Goal: Check status: Check status

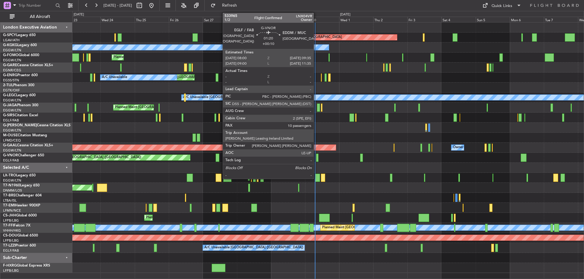
click at [316, 158] on div at bounding box center [317, 158] width 2 height 8
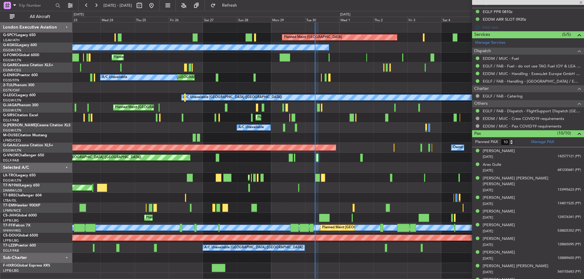
scroll to position [193, 0]
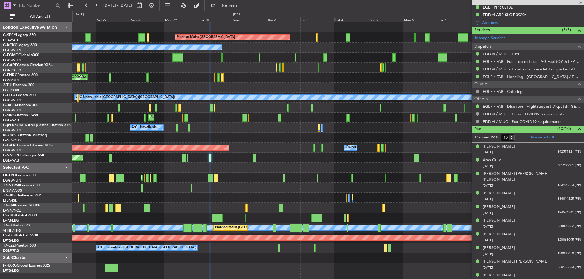
click at [258, 169] on div "Planned Maint [GEOGRAPHIC_DATA] A/C Unavailable [GEOGRAPHIC_DATA] (Ataturk) Pla…" at bounding box center [327, 148] width 511 height 251
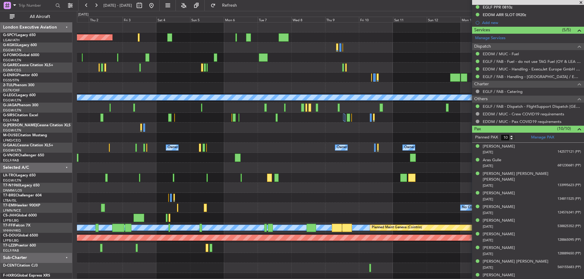
click at [229, 165] on div "Planned Maint [GEOGRAPHIC_DATA] A/C Unavailable [GEOGRAPHIC_DATA] (Ataturk) A/C…" at bounding box center [330, 153] width 507 height 261
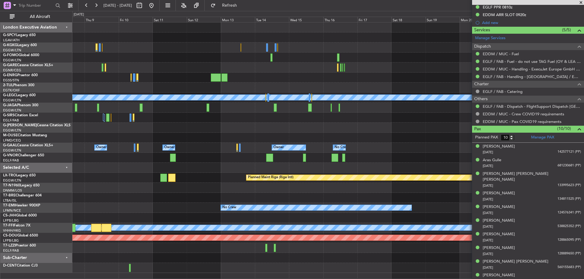
click at [197, 175] on div "A/C Unavailable [GEOGRAPHIC_DATA] ([GEOGRAPHIC_DATA]) Owner Owner Owner Owner N…" at bounding box center [327, 148] width 511 height 251
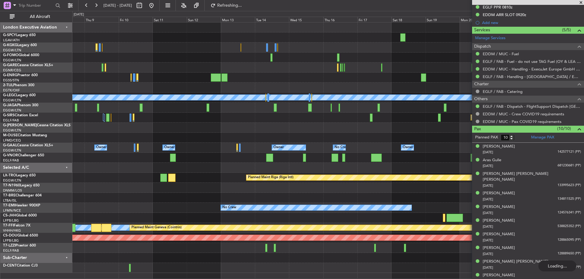
click at [438, 150] on div "A/C Unavailable [GEOGRAPHIC_DATA] ([GEOGRAPHIC_DATA]) Planned Maint [GEOGRAPHIC…" at bounding box center [327, 148] width 511 height 251
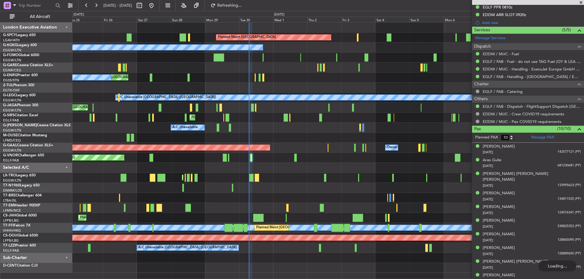
click at [410, 144] on div "Planned Maint [GEOGRAPHIC_DATA] A/C Unavailable [GEOGRAPHIC_DATA] (Ataturk) Pla…" at bounding box center [327, 148] width 511 height 251
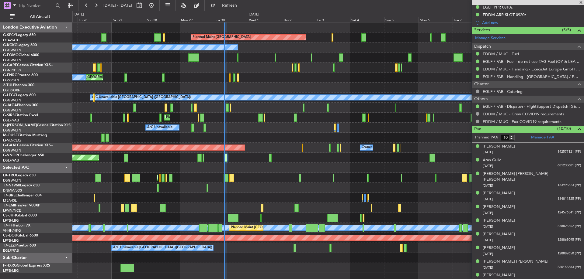
click at [254, 151] on div "Planned Maint [GEOGRAPHIC_DATA] A/C Unavailable [GEOGRAPHIC_DATA] (Ataturk) Pla…" at bounding box center [327, 148] width 511 height 251
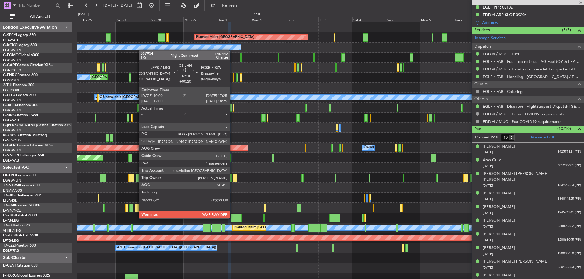
click at [232, 218] on div at bounding box center [236, 218] width 11 height 8
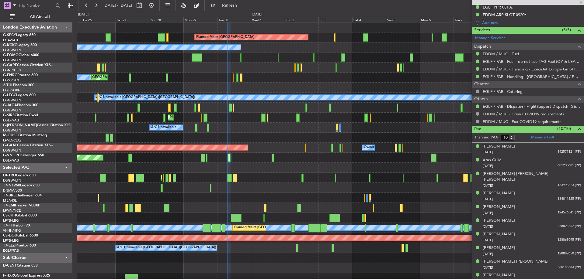
type input "+00:20"
type input "1"
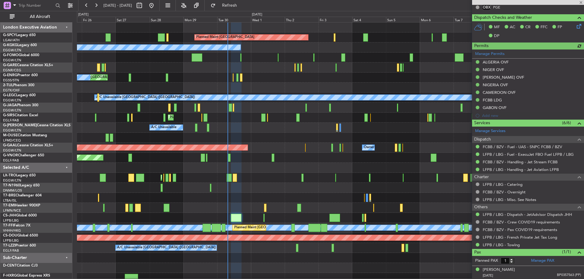
scroll to position [146, 0]
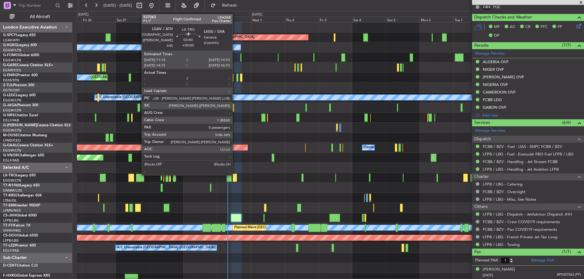
click at [235, 175] on div at bounding box center [235, 178] width 4 height 8
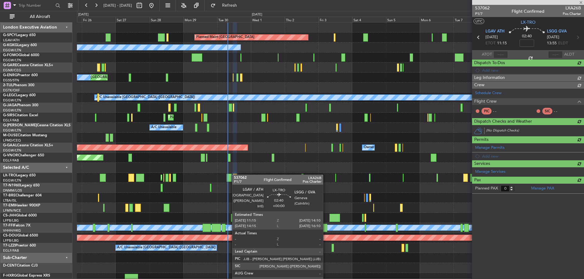
scroll to position [0, 0]
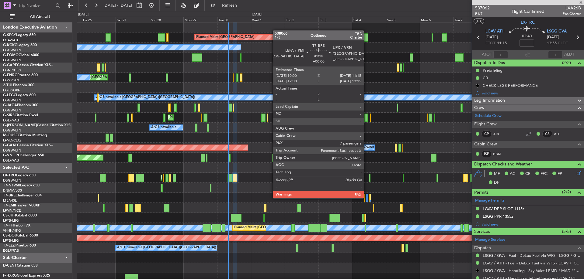
click at [366, 198] on div at bounding box center [367, 198] width 2 height 8
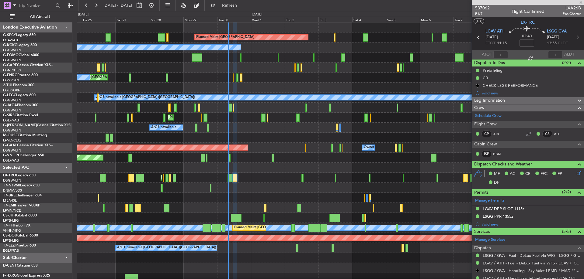
type input "7"
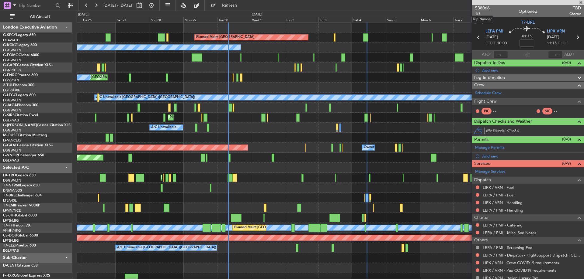
click at [481, 5] on span "538066" at bounding box center [482, 8] width 15 height 6
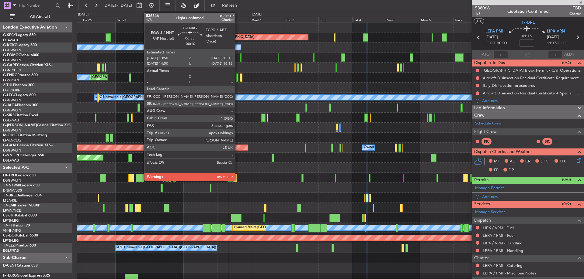
click at [238, 78] on div at bounding box center [237, 78] width 2 height 8
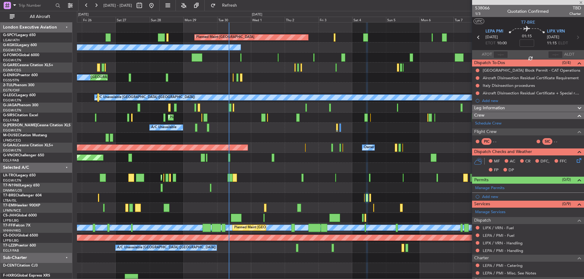
type input "-00:10"
type input "6"
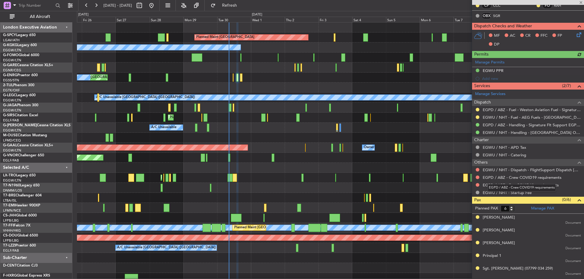
scroll to position [163, 0]
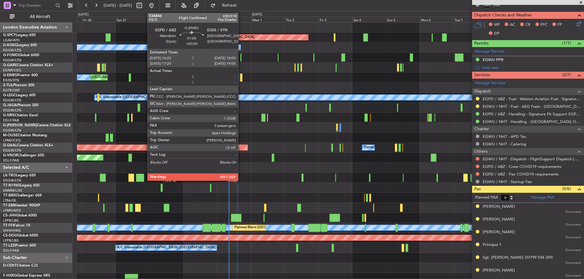
click at [241, 77] on div at bounding box center [241, 78] width 2 height 8
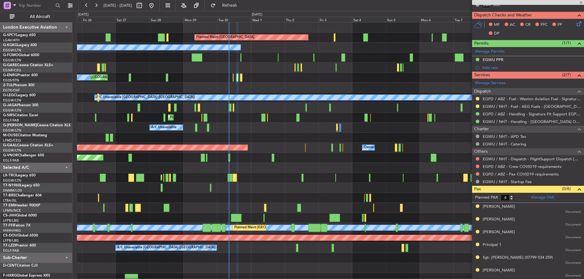
type input "0"
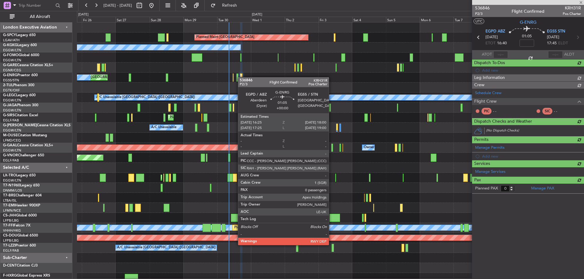
scroll to position [0, 0]
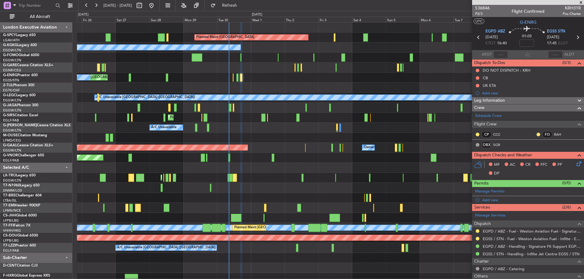
click at [580, 2] on span at bounding box center [581, 2] width 6 height 5
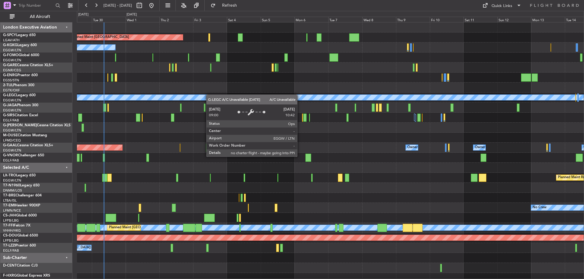
click at [209, 95] on div "Planned Maint [GEOGRAPHIC_DATA] A/C Unavailable [GEOGRAPHIC_DATA] (Ataturk) A/C…" at bounding box center [330, 153] width 507 height 261
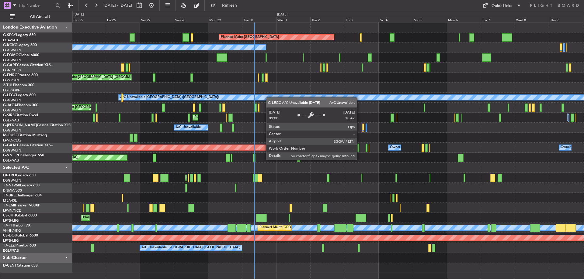
click at [294, 99] on div "Planned Maint [GEOGRAPHIC_DATA] A/C Unavailable [GEOGRAPHIC_DATA] (Ataturk) Pla…" at bounding box center [327, 148] width 511 height 251
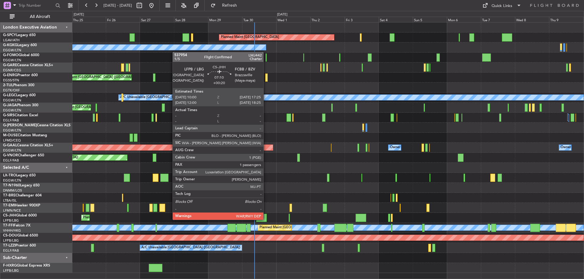
click at [266, 220] on div at bounding box center [261, 218] width 11 height 8
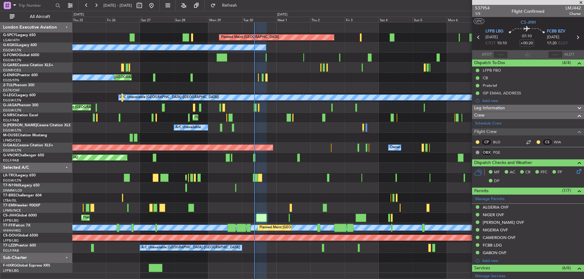
click at [581, 2] on span at bounding box center [581, 2] width 6 height 5
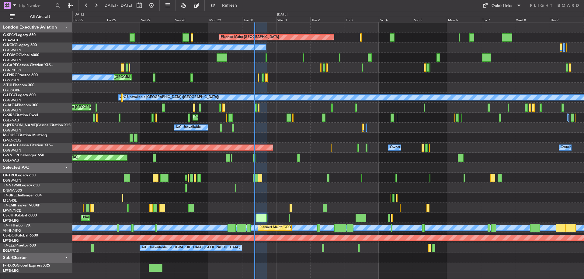
type input "0"
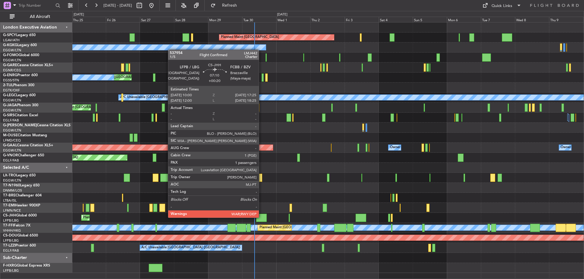
click at [262, 217] on div at bounding box center [261, 218] width 11 height 8
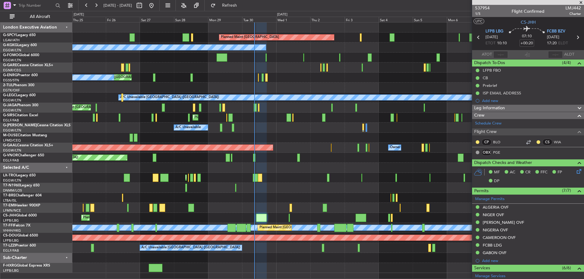
click at [581, 3] on span at bounding box center [581, 2] width 6 height 5
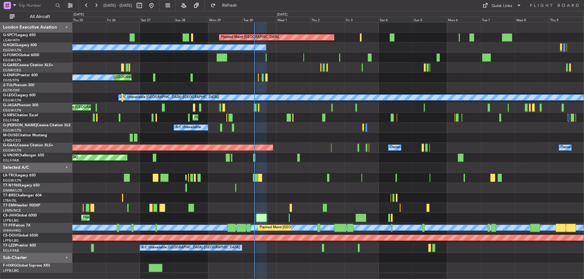
type input "0"
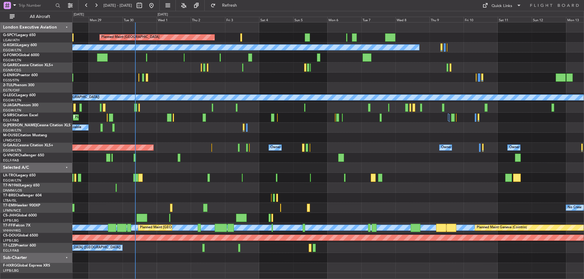
click at [233, 171] on div "Planned Maint Bremen A/C Unavailable Istanbul (Ataturk) A/C Unavailable Unplann…" at bounding box center [327, 148] width 511 height 251
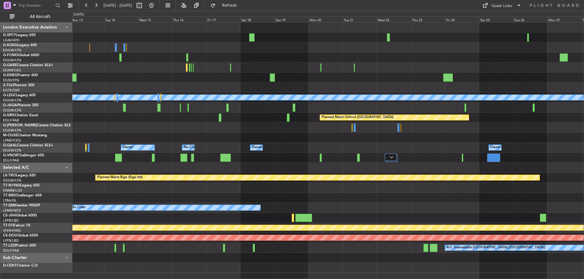
click at [175, 181] on div "A/C Unavailable London (Luton) Planned Maint Oxford (Kidlington) Owner Owner No…" at bounding box center [327, 148] width 511 height 251
click at [151, 177] on div "A/C Unavailable London (Luton) Planned Maint Oxford (Kidlington) Owner Owner No…" at bounding box center [327, 148] width 511 height 251
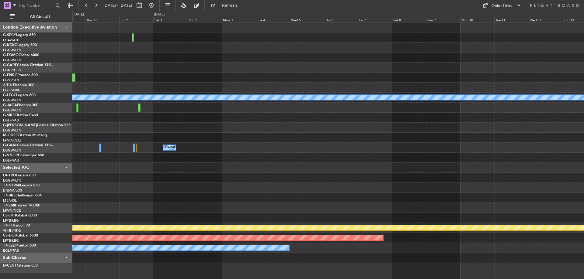
click at [313, 175] on div "A/C Unavailable London (Luton) Owner Planned Maint Riga (Riga Intl) MEL MEL Pla…" at bounding box center [327, 148] width 511 height 251
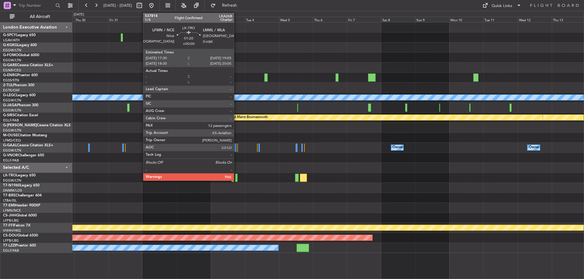
click at [237, 176] on div at bounding box center [236, 178] width 2 height 8
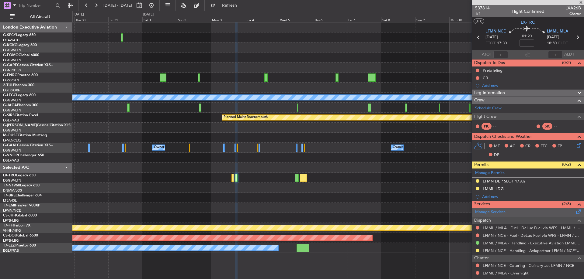
scroll to position [68, 0]
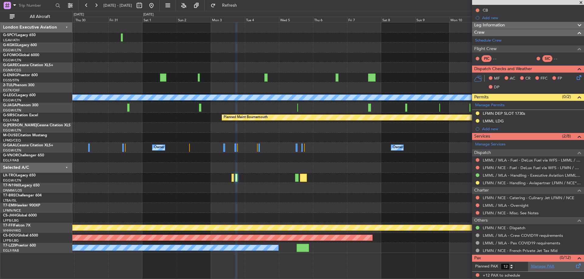
click at [539, 266] on link "Manage PAX" at bounding box center [542, 267] width 23 height 6
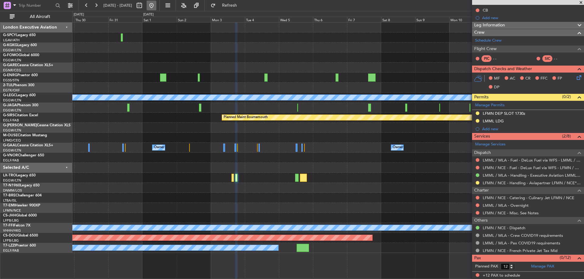
click at [156, 4] on button at bounding box center [152, 6] width 10 height 10
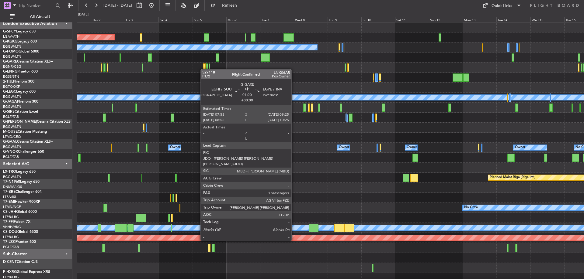
scroll to position [0, 0]
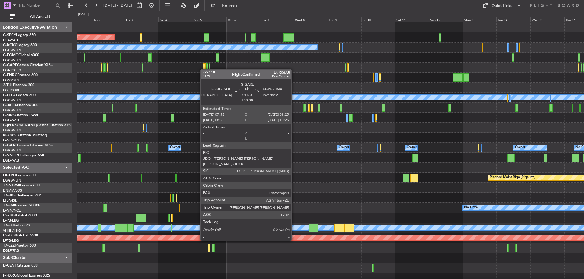
click at [203, 69] on div at bounding box center [204, 68] width 2 height 8
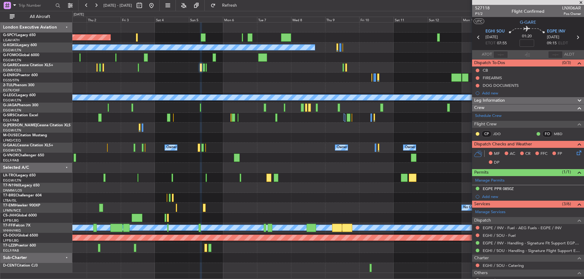
click at [580, 2] on span at bounding box center [581, 2] width 6 height 5
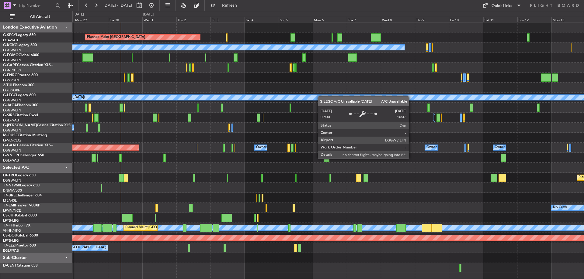
click at [323, 97] on div "Planned Maint Bremen A/C Unavailable Istanbul (Ataturk) Unplanned Maint London …" at bounding box center [327, 148] width 511 height 251
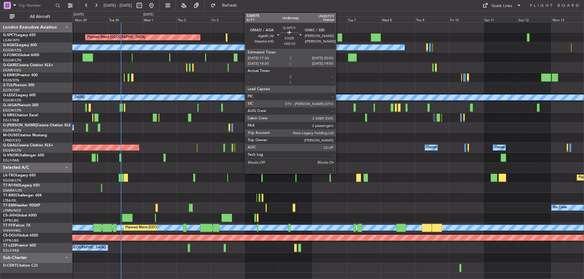
click at [338, 39] on div at bounding box center [339, 37] width 5 height 8
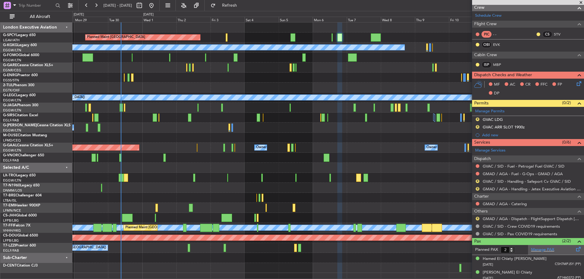
scroll to position [88, 0]
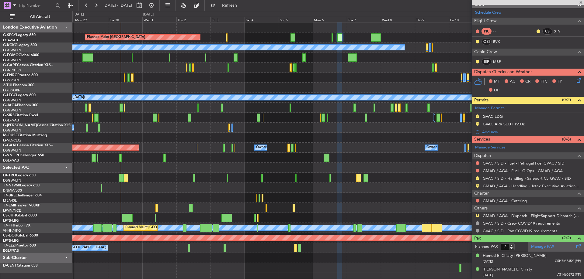
click at [549, 245] on link "Manage PAX" at bounding box center [542, 247] width 23 height 6
click at [541, 248] on link "Manage PAX" at bounding box center [542, 247] width 23 height 6
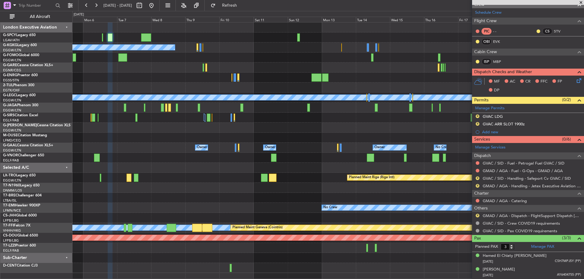
click at [19, 148] on div "Planned Maint Bremen A/C Unavailable Istanbul (Ataturk) A/C Unavailable London …" at bounding box center [292, 145] width 584 height 269
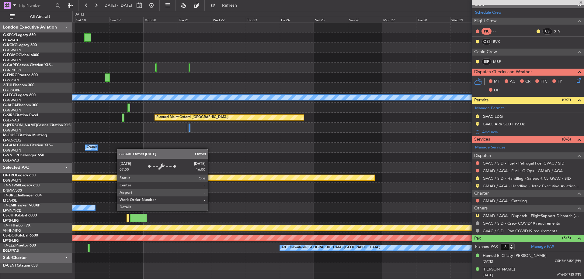
click at [112, 149] on div "Owner Owner Owner No Crew" at bounding box center [327, 148] width 511 height 10
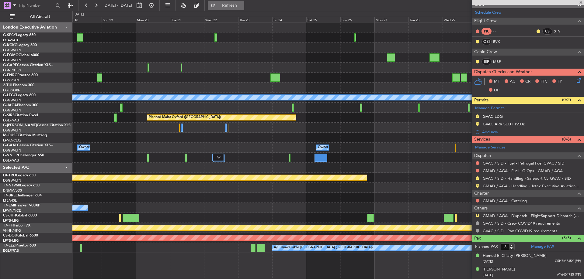
click at [240, 7] on span "Refresh" at bounding box center [230, 5] width 26 height 4
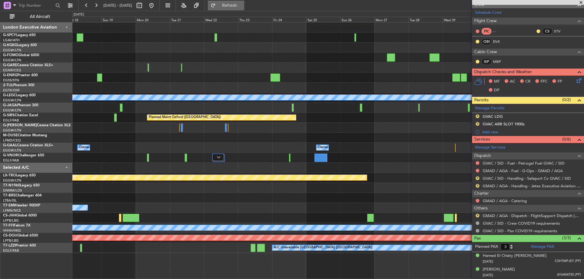
click at [242, 4] on span "Refresh" at bounding box center [230, 5] width 26 height 4
click at [446, 167] on div "A/C Unavailable London (Luton) Planned Maint Oxford (Kidlington) Planned Maint …" at bounding box center [327, 138] width 511 height 231
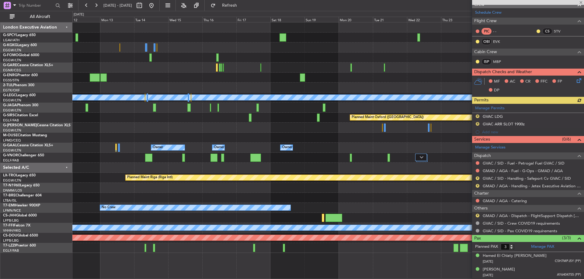
click at [447, 146] on div "A/C Unavailable Istanbul (Ataturk) A/C Unavailable London (Luton) Planned Maint…" at bounding box center [327, 138] width 511 height 231
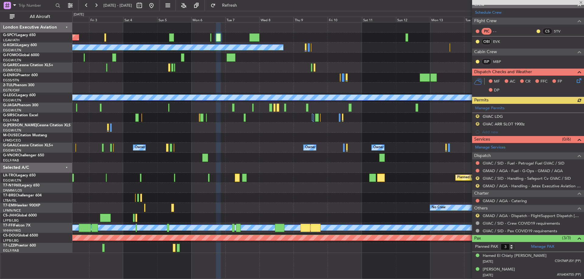
click at [298, 121] on div "Planned Maint Oxford ([GEOGRAPHIC_DATA])" at bounding box center [327, 118] width 511 height 10
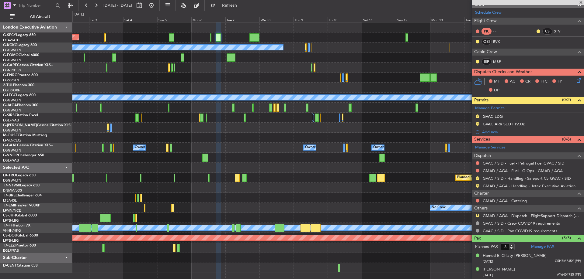
click at [579, 1] on span at bounding box center [581, 2] width 6 height 5
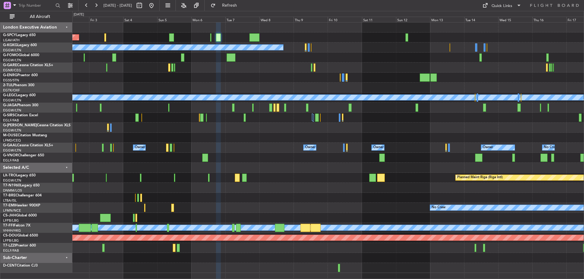
type input "0"
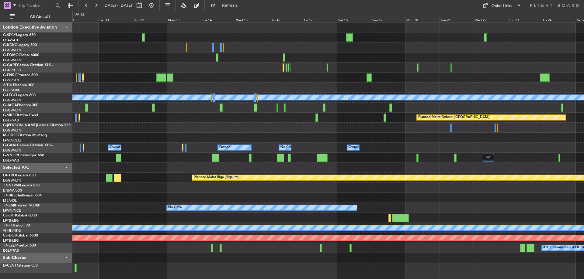
click at [201, 85] on div "A/C Unavailable Istanbul (Ataturk) A/C Unavailable London (Luton) Planned Maint…" at bounding box center [327, 148] width 511 height 251
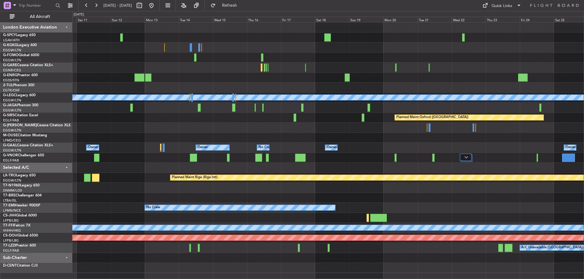
click at [453, 105] on div "A/C Unavailable Istanbul (Ataturk) A/C Unavailable London (Luton) Planned Maint…" at bounding box center [327, 148] width 511 height 251
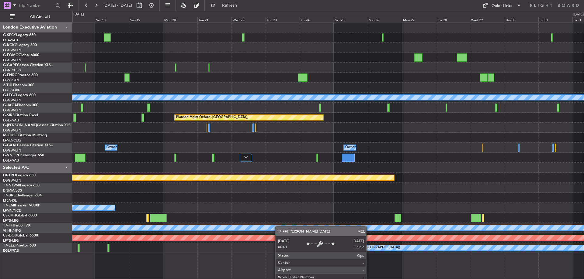
click at [238, 231] on div "A/C Unavailable London (Luton) Planned Maint Oxford (Kidlington) Planned Maint …" at bounding box center [327, 138] width 511 height 231
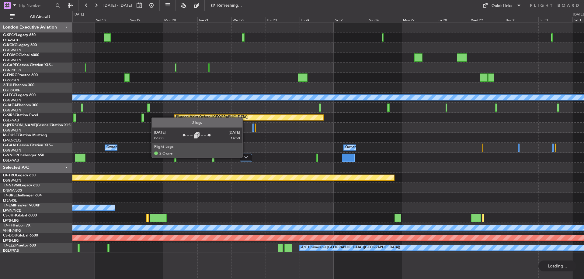
click at [245, 158] on img at bounding box center [246, 157] width 4 height 2
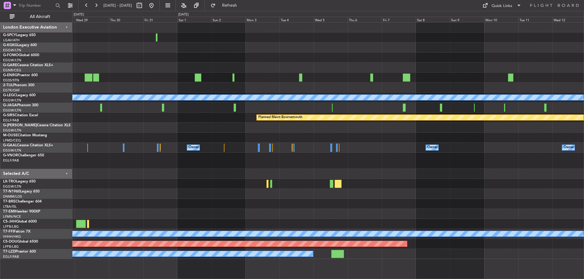
click at [29, 168] on div "A/C Unavailable London (Luton) Planned Maint Bournemouth Planned Maint Bournemo…" at bounding box center [292, 145] width 584 height 269
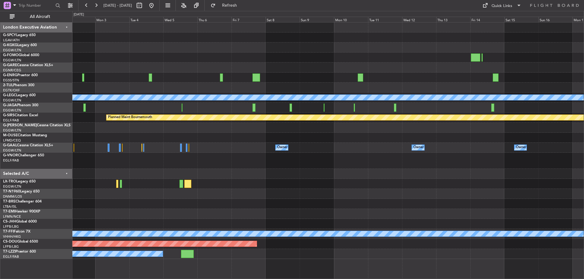
click at [24, 168] on div "A/C Unavailable London (Luton) Planned Maint Bournemouth Planned Maint Bournemo…" at bounding box center [292, 145] width 584 height 269
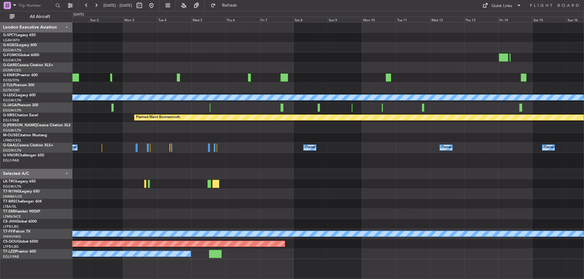
click at [349, 170] on div "A/C Unavailable London (Luton) Planned Maint Bournemouth Planned Maint Bournemo…" at bounding box center [327, 141] width 511 height 237
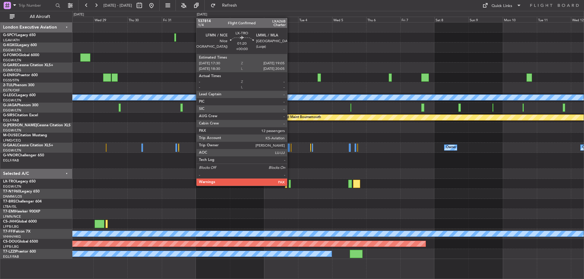
click at [290, 186] on div at bounding box center [290, 184] width 2 height 8
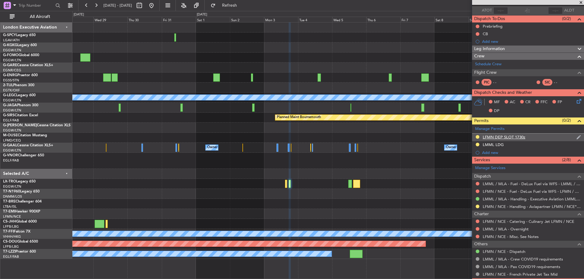
scroll to position [68, 0]
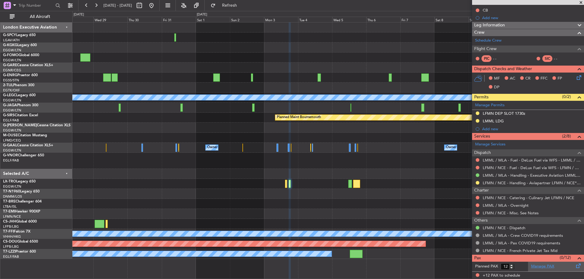
click at [550, 268] on link "Manage PAX" at bounding box center [542, 267] width 23 height 6
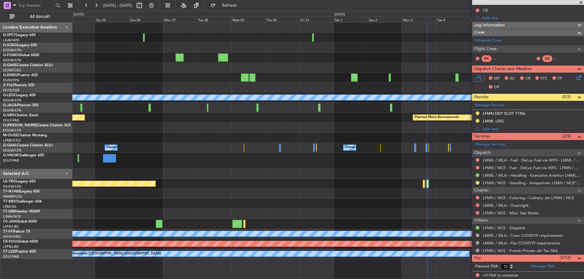
click at [304, 76] on div "A/C Unavailable London (Luton) Planned Maint Bournemouth Planned Maint Bournemo…" at bounding box center [327, 141] width 511 height 237
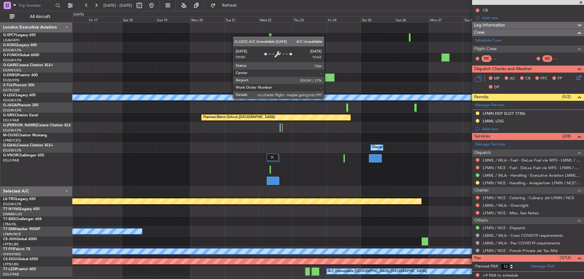
click at [369, 106] on div "A/C Unavailable London (Luton) Planned Maint Oxford (Kidlington) Planned Maint …" at bounding box center [327, 150] width 511 height 255
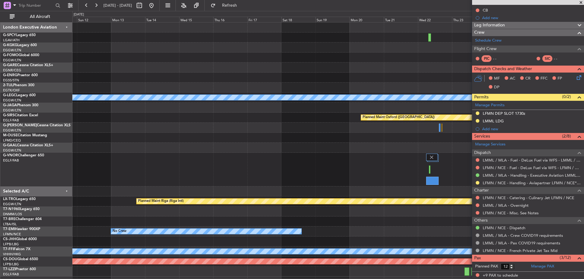
click at [336, 83] on div "A/C Unavailable Istanbul (Ataturk) A/C Unavailable London (Luton) Planned Maint…" at bounding box center [327, 150] width 511 height 255
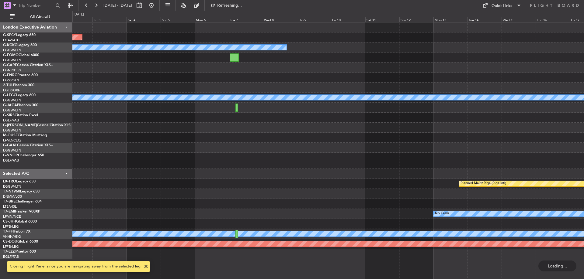
scroll to position [0, 0]
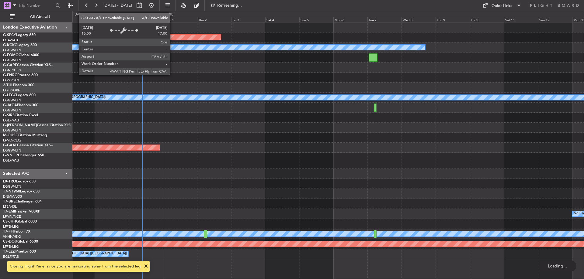
click at [244, 52] on div "A/C Unavailable [GEOGRAPHIC_DATA] (Ataturk)" at bounding box center [327, 48] width 511 height 10
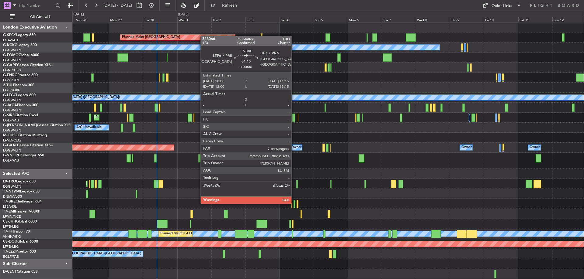
click at [294, 203] on div at bounding box center [294, 204] width 2 height 8
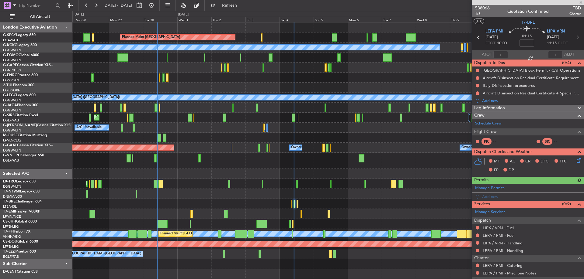
click at [71, 130] on div "Planned Maint Bremen A/C Unavailable Istanbul (Ataturk) Planned Maint London (L…" at bounding box center [292, 145] width 584 height 269
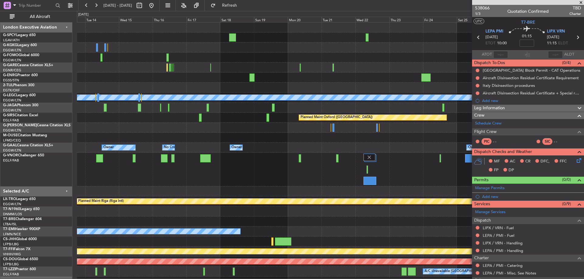
click at [63, 131] on div "A/C Unavailable London (Luton) Planned Maint Oxford (Kidlington) Owner Owner No…" at bounding box center [292, 145] width 584 height 269
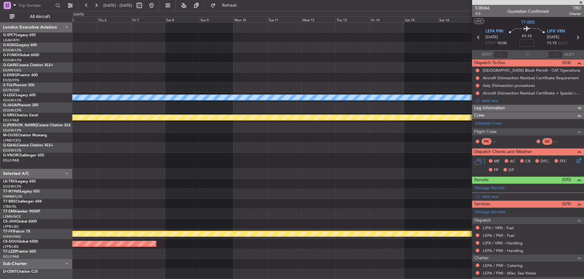
click at [188, 126] on div "A/C Unavailable London (Luton) Planned Maint Bournemouth Planned Maint Bournemo…" at bounding box center [327, 151] width 511 height 257
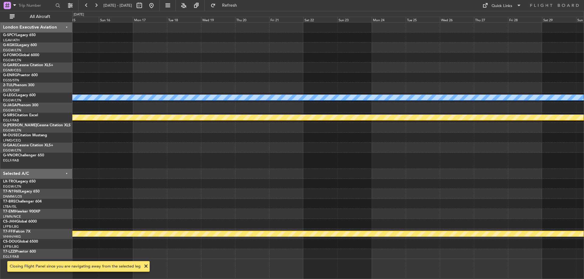
click at [66, 65] on div "A/C Unavailable London (Luton) Planned Maint Bournemouth Planned Maint Bournemo…" at bounding box center [292, 145] width 584 height 269
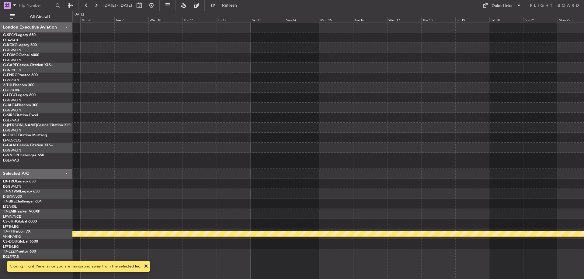
click at [110, 108] on div "MEL MEL Planned Maint Geneva (Cointrin)" at bounding box center [327, 141] width 511 height 237
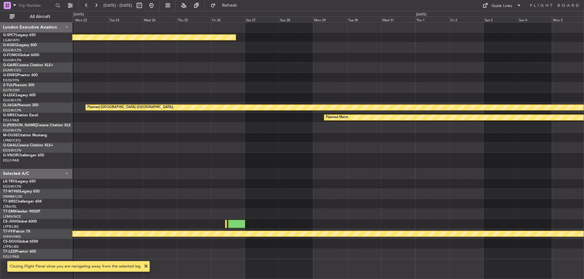
click at [328, 98] on div at bounding box center [327, 98] width 511 height 10
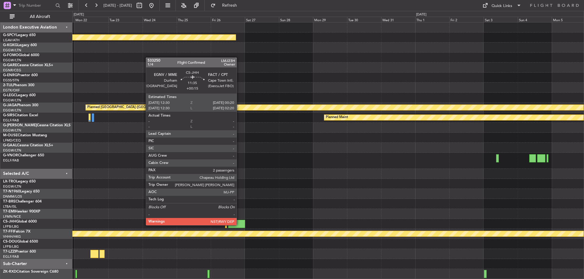
click at [239, 225] on div at bounding box center [236, 224] width 17 height 8
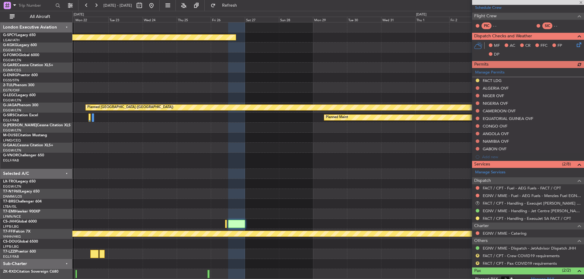
scroll to position [148, 0]
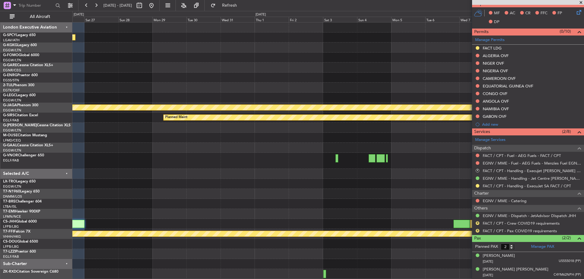
click at [224, 189] on div "Planned Maint Planned Maint London (Biggin Hill) Owner Planned Maint St Gallen …" at bounding box center [327, 151] width 511 height 257
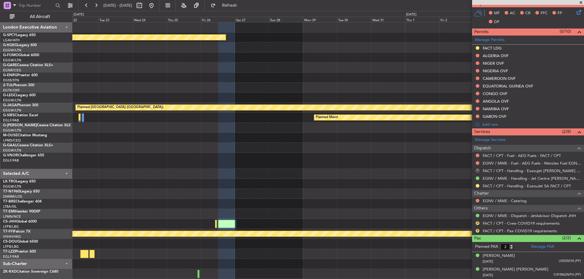
click at [384, 193] on div at bounding box center [327, 194] width 511 height 10
click at [562, 188] on link "FACT / CPT - Handling - ExecuJet SA FACT / CPT" at bounding box center [527, 186] width 88 height 5
click at [239, 2] on button "Refresh" at bounding box center [226, 6] width 36 height 10
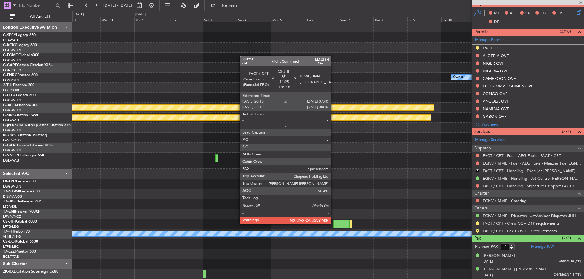
click at [333, 224] on div at bounding box center [341, 224] width 16 height 8
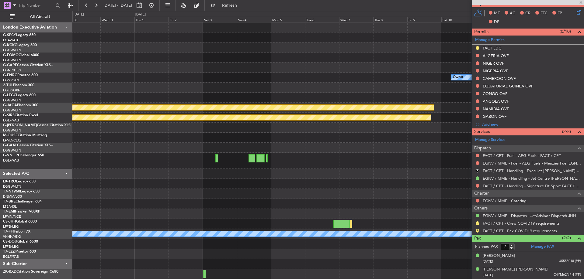
type input "+01:10"
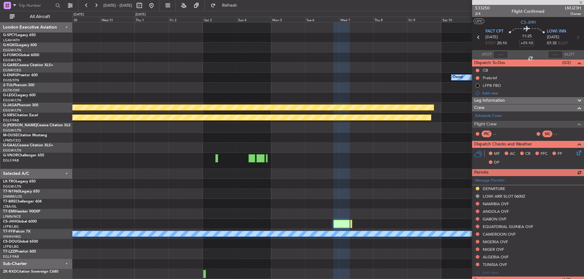
scroll to position [164, 0]
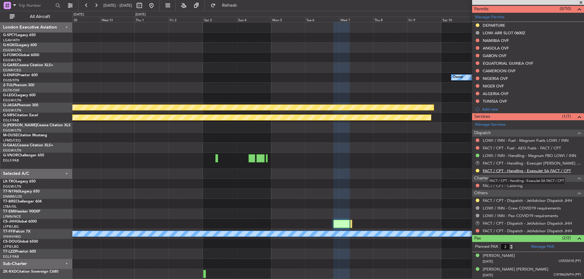
click at [541, 171] on link "FACT / CPT - Handling - ExecuJet SA FACT / CPT" at bounding box center [527, 170] width 88 height 5
click at [548, 199] on link "FACT / CPT - Dispatch - JetAdvisor Dispatch JHH" at bounding box center [527, 200] width 89 height 5
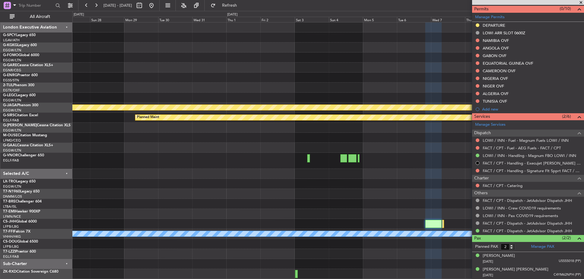
click at [382, 182] on div at bounding box center [327, 184] width 511 height 10
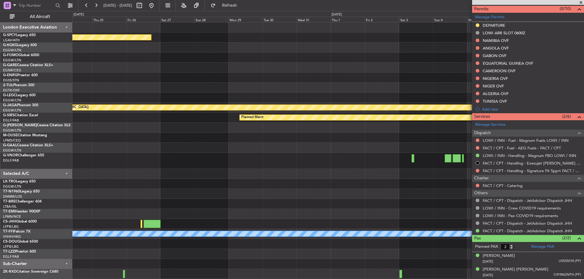
click at [582, 4] on span at bounding box center [581, 2] width 6 height 5
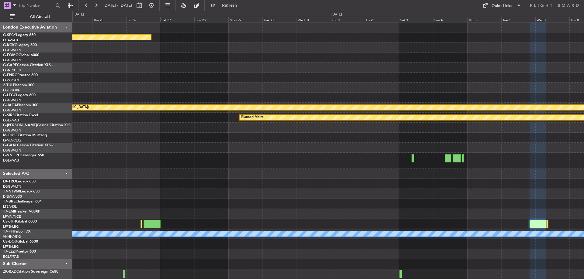
type input "0"
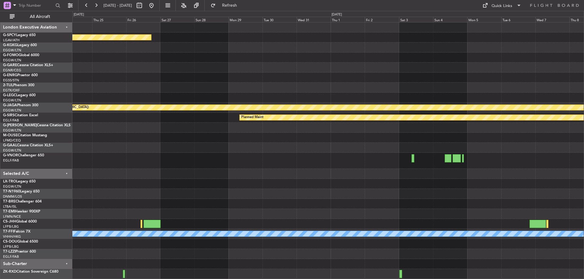
click at [297, 194] on div at bounding box center [327, 194] width 511 height 10
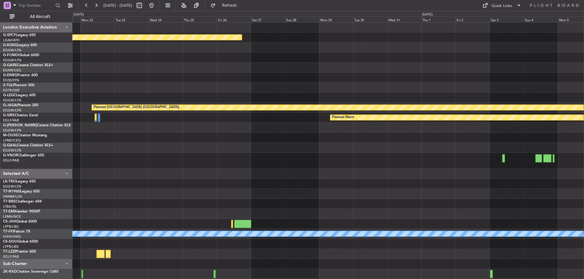
click at [345, 154] on div "Planned Maint Planned Maint St Gallen (Altenrhein) Planned Maint Planned Maint …" at bounding box center [327, 151] width 511 height 257
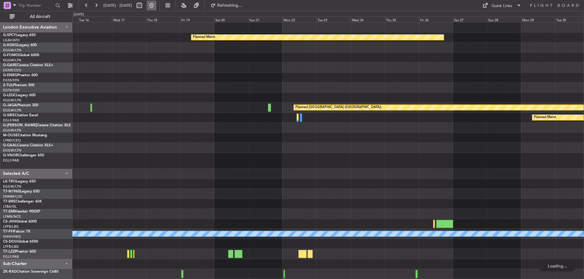
click at [156, 2] on button at bounding box center [152, 6] width 10 height 10
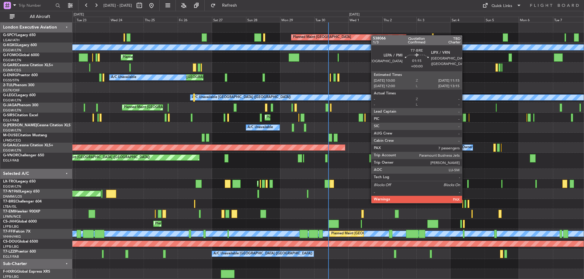
click at [465, 203] on div at bounding box center [465, 204] width 2 height 8
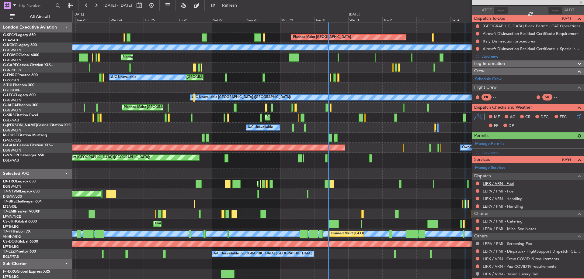
scroll to position [68, 0]
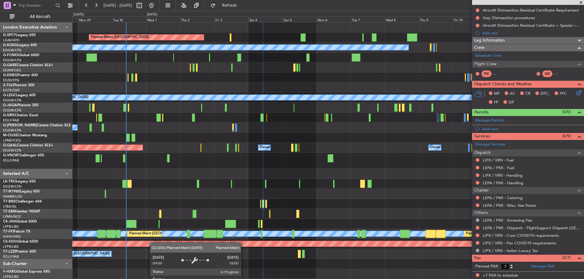
click at [147, 245] on div "Planned Maint Bremen A/C Unavailable Istanbul (Ataturk) Unplanned Maint London …" at bounding box center [327, 151] width 511 height 257
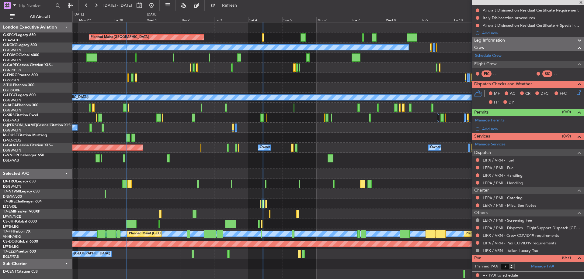
click at [155, 156] on div "Planned Maint Bremen A/C Unavailable Istanbul (Ataturk) Unplanned Maint London …" at bounding box center [327, 151] width 511 height 257
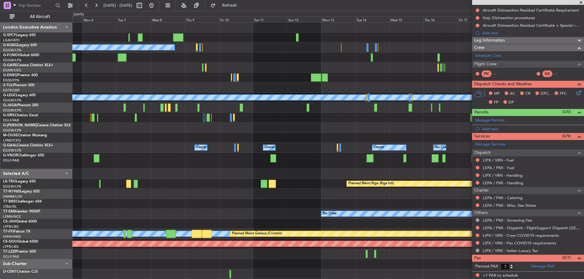
click at [183, 162] on div "Planned Maint Bremen A/C Unavailable Istanbul (Ataturk) A/C Unavailable London …" at bounding box center [327, 151] width 511 height 257
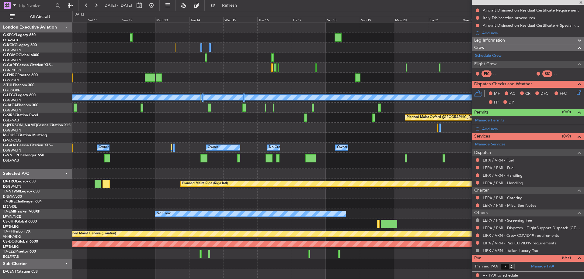
click at [202, 164] on div "A/C Unavailable Istanbul (Ataturk) A/C Unavailable London (Luton) Planned Maint…" at bounding box center [327, 151] width 511 height 257
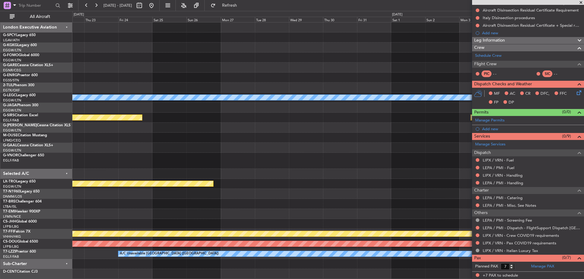
click at [175, 156] on div "A/C Unavailable London (Luton) Planned Maint Oxford (Kidlington) Planned Maint …" at bounding box center [327, 151] width 511 height 257
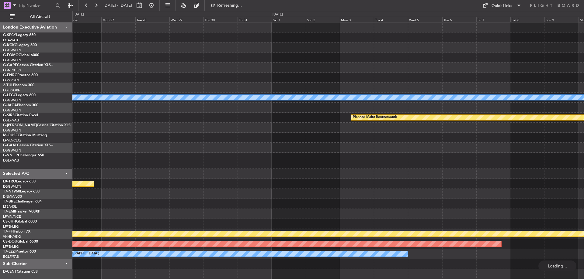
scroll to position [0, 0]
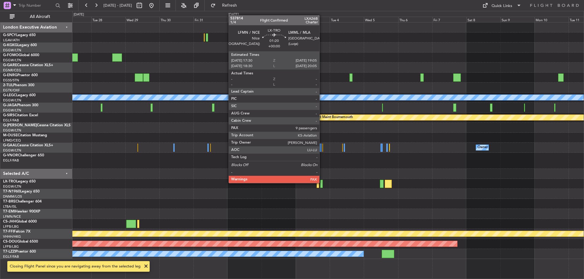
click at [322, 183] on div at bounding box center [321, 184] width 2 height 8
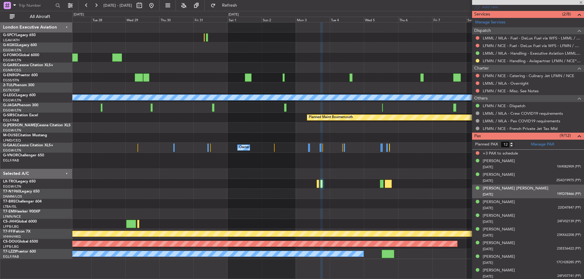
scroll to position [191, 0]
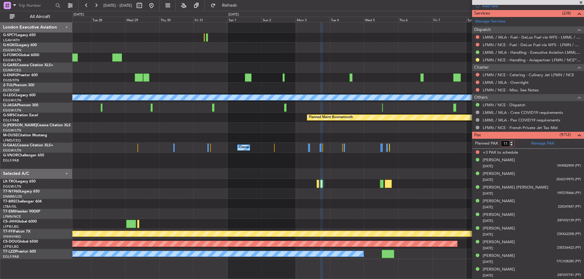
click at [512, 145] on input "11" at bounding box center [508, 144] width 14 height 7
click at [512, 145] on input "10" at bounding box center [508, 144] width 14 height 7
type input "9"
click at [512, 145] on input "9" at bounding box center [508, 144] width 14 height 7
click at [519, 141] on form "Planned PAX 9" at bounding box center [500, 144] width 56 height 10
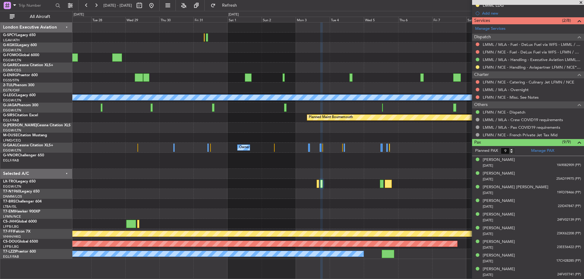
scroll to position [183, 0]
click at [522, 113] on link "LFMN / NCE - Dispatch" at bounding box center [504, 112] width 43 height 5
click at [160, 3] on fb-range-datepicker "27 Oct 2025 - 11 Nov 2025" at bounding box center [119, 5] width 82 height 11
click at [156, 5] on button at bounding box center [152, 6] width 10 height 10
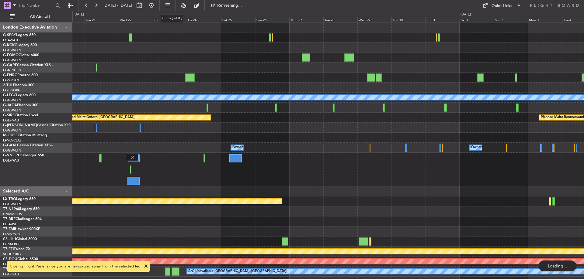
scroll to position [0, 0]
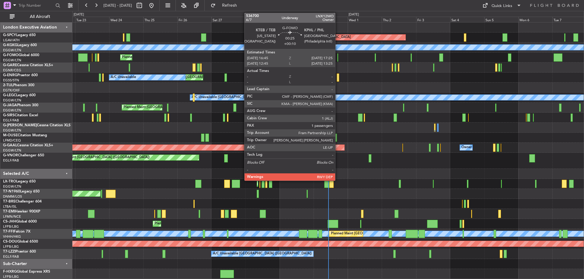
click at [338, 58] on div at bounding box center [337, 58] width 1 height 8
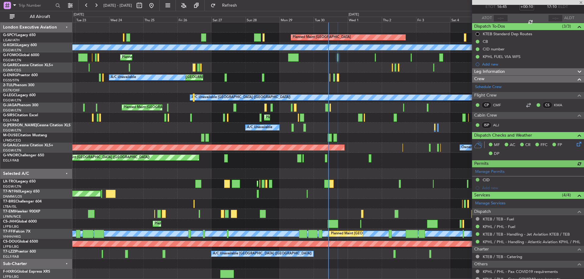
scroll to position [79, 0]
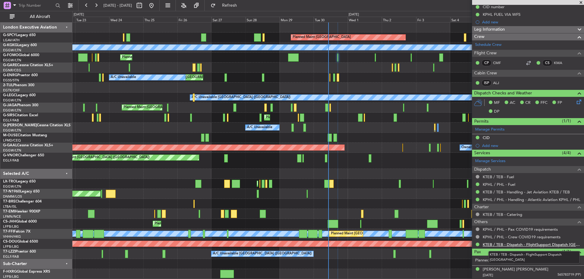
click at [531, 246] on link "KTEB / TEB - Dispatch - FlightSupport Dispatch UK" at bounding box center [532, 244] width 98 height 5
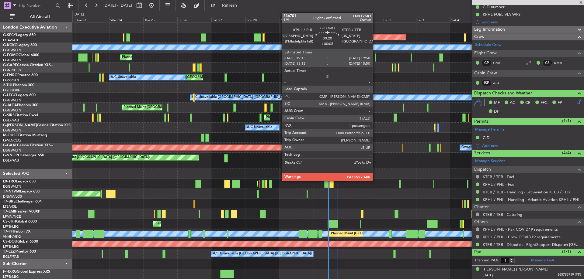
click at [375, 59] on div at bounding box center [375, 58] width 1 height 8
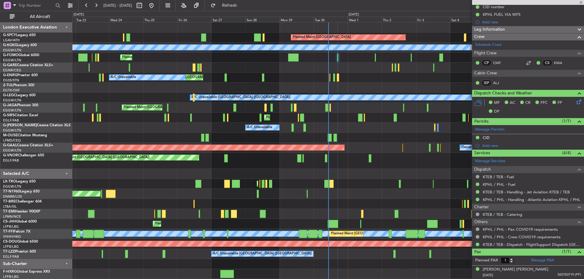
type input "+00:05"
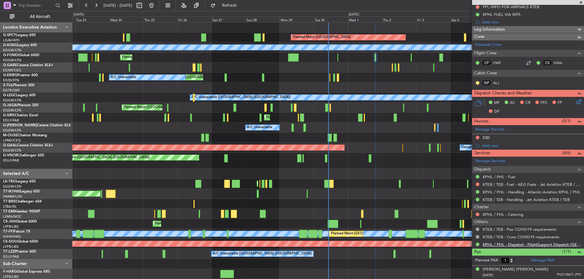
click at [542, 245] on link "KPHL / PHL - Dispatch - FlightSupport Dispatch UK" at bounding box center [532, 244] width 98 height 5
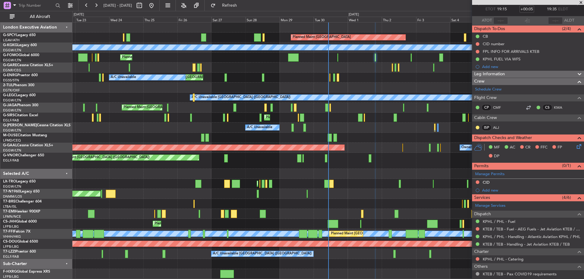
scroll to position [0, 0]
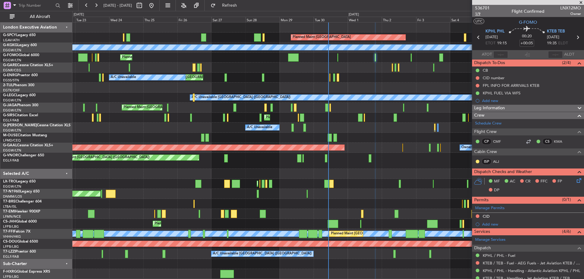
click at [477, 14] on span "1/9" at bounding box center [482, 13] width 15 height 5
click at [242, 7] on span "Refresh" at bounding box center [230, 5] width 26 height 4
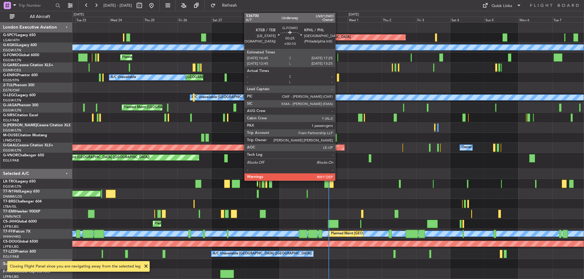
click at [338, 55] on div at bounding box center [337, 58] width 1 height 8
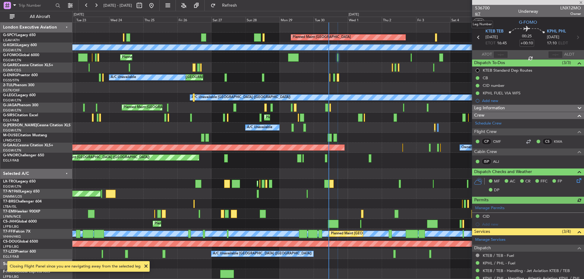
click at [480, 15] on span "6/7" at bounding box center [482, 13] width 15 height 5
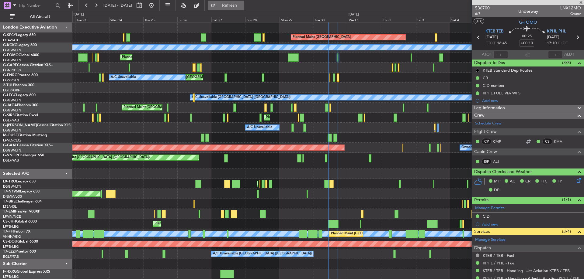
click at [241, 5] on span "Refresh" at bounding box center [230, 5] width 26 height 4
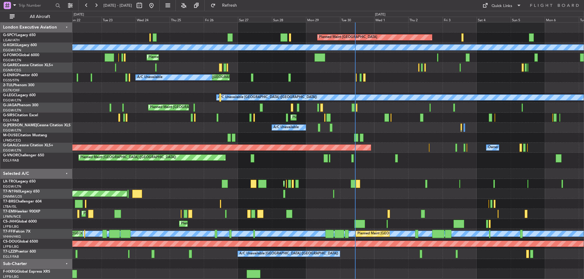
click at [286, 72] on div at bounding box center [327, 68] width 511 height 10
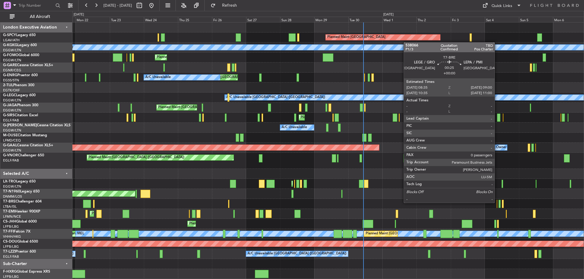
click at [497, 203] on div at bounding box center [497, 204] width 1 height 8
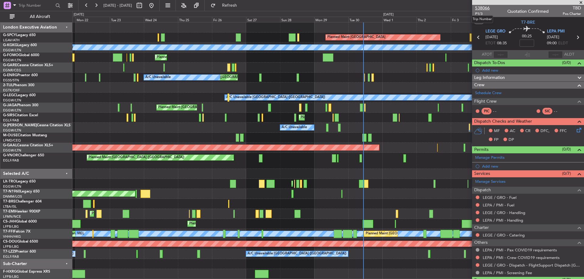
click at [477, 7] on span "538066" at bounding box center [482, 8] width 15 height 6
